Goal: Information Seeking & Learning: Learn about a topic

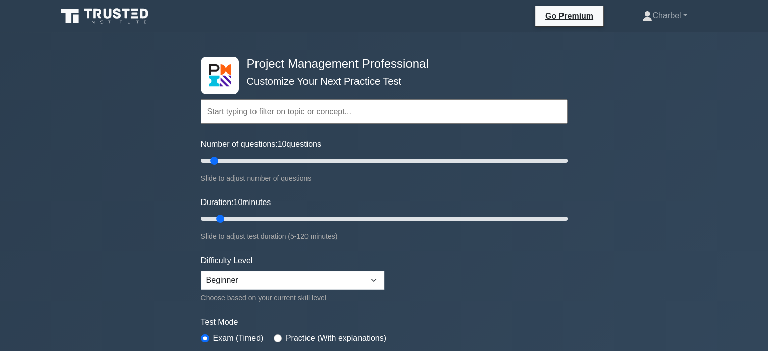
click at [320, 115] on input "text" at bounding box center [384, 112] width 367 height 24
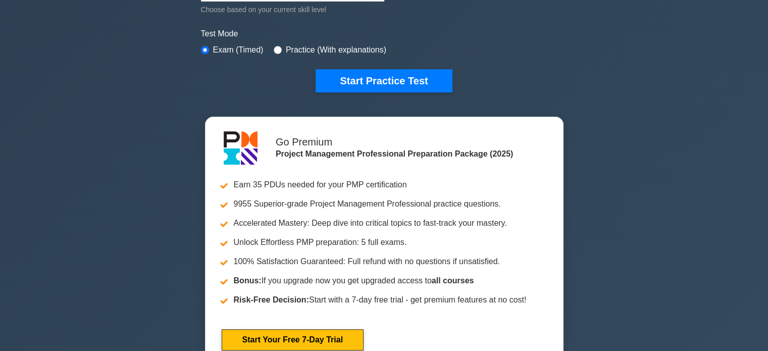
scroll to position [202, 0]
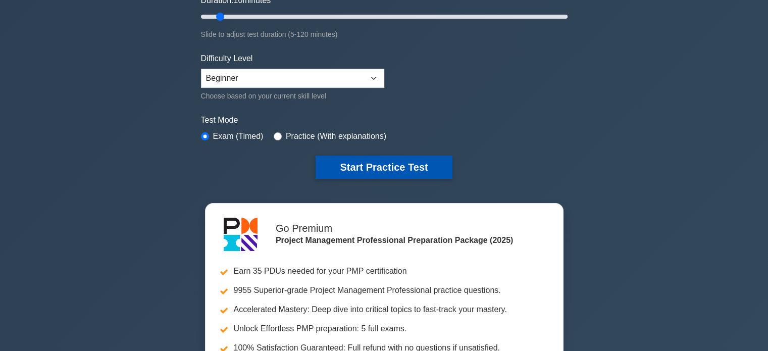
click at [371, 163] on button "Start Practice Test" at bounding box center [384, 167] width 136 height 23
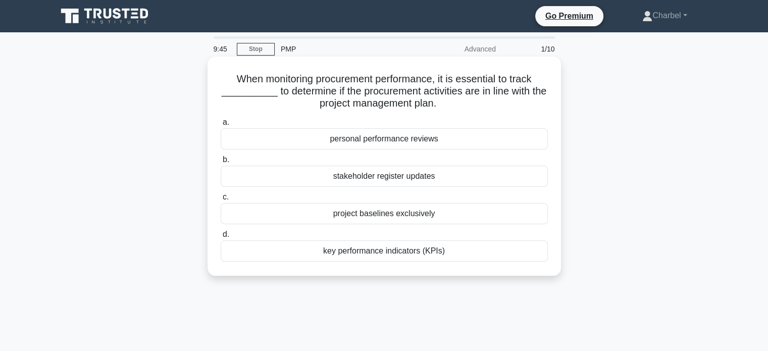
click at [380, 254] on div "key performance indicators (KPIs)" at bounding box center [384, 250] width 327 height 21
click at [221, 238] on input "d. key performance indicators (KPIs)" at bounding box center [221, 234] width 0 height 7
